Goal: Subscribe to service/newsletter

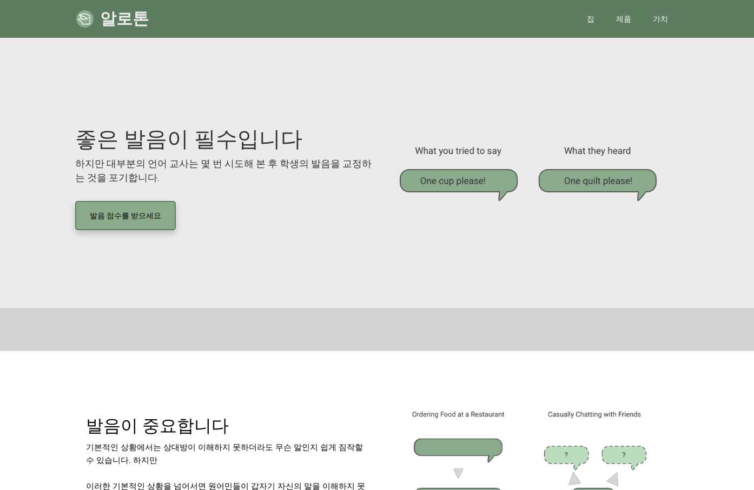
click at [142, 217] on font "발음 점수를 받으세요" at bounding box center [125, 215] width 71 height 9
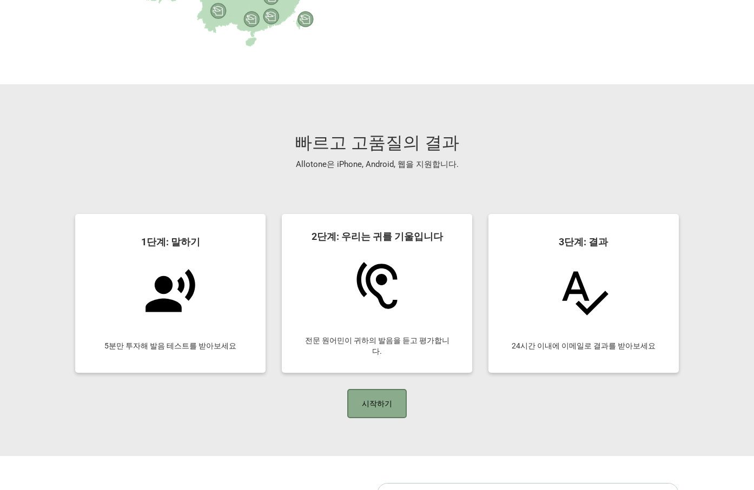
scroll to position [811, 0]
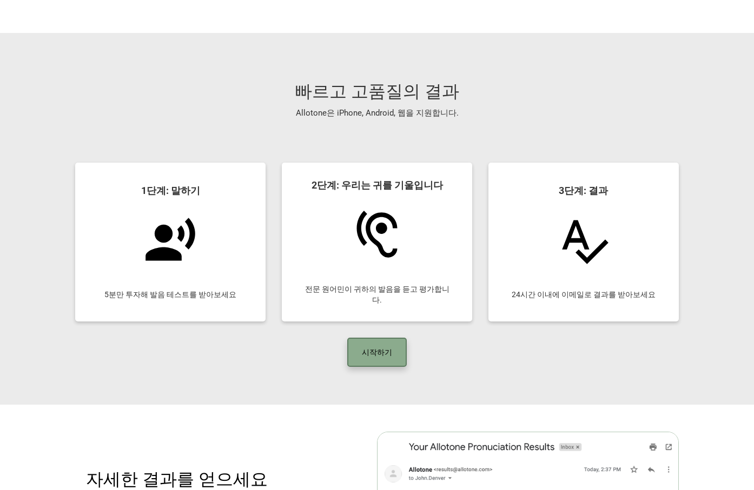
click at [385, 350] on link "시작하기" at bounding box center [376, 352] width 59 height 29
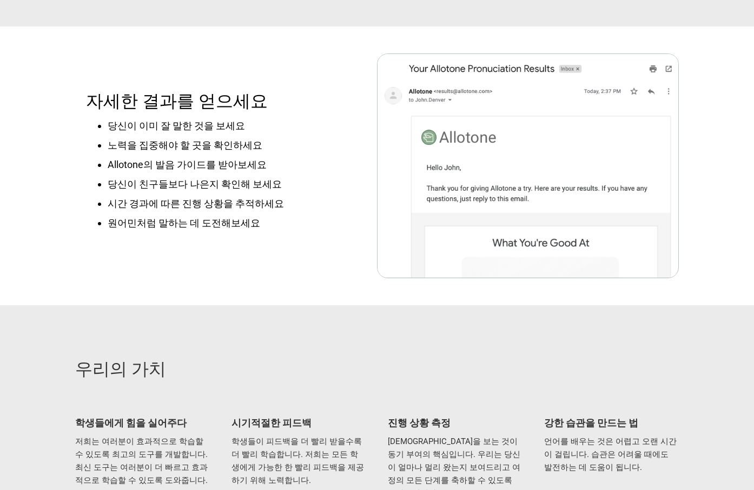
scroll to position [1292, 0]
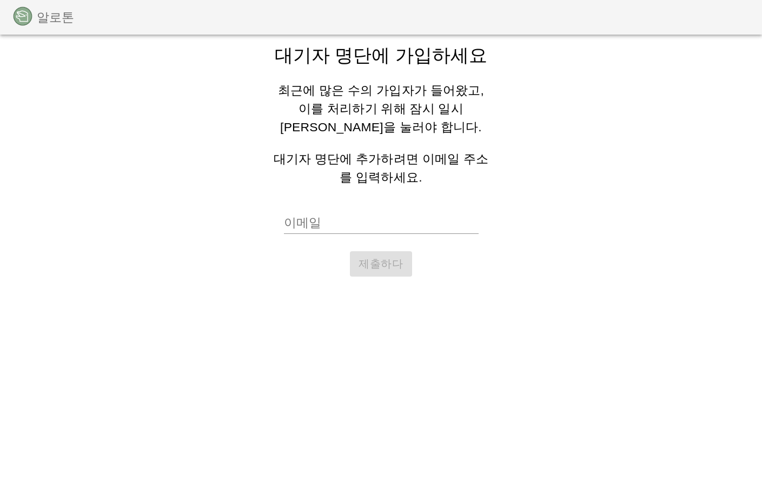
click at [347, 219] on input "이메일" at bounding box center [381, 223] width 195 height 22
type input "muchan0823@naver.com"
click at [382, 258] on font "제출하다" at bounding box center [380, 264] width 44 height 12
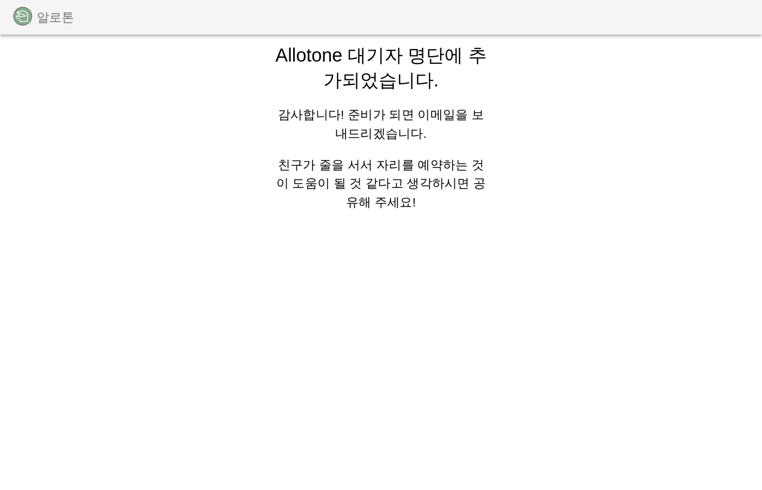
click at [645, 208] on div "알로톤 Allotone 대기자 명단에 추가되었습니다. 감사합니다! 준비가 되면 이메일을 보내드리겠습니다. 친구가 줄을 서서 자리를 예약하는 것…" at bounding box center [381, 116] width 762 height 233
drag, startPoint x: 508, startPoint y: 173, endPoint x: 503, endPoint y: 170, distance: 6.0
